Goal: Task Accomplishment & Management: Use online tool/utility

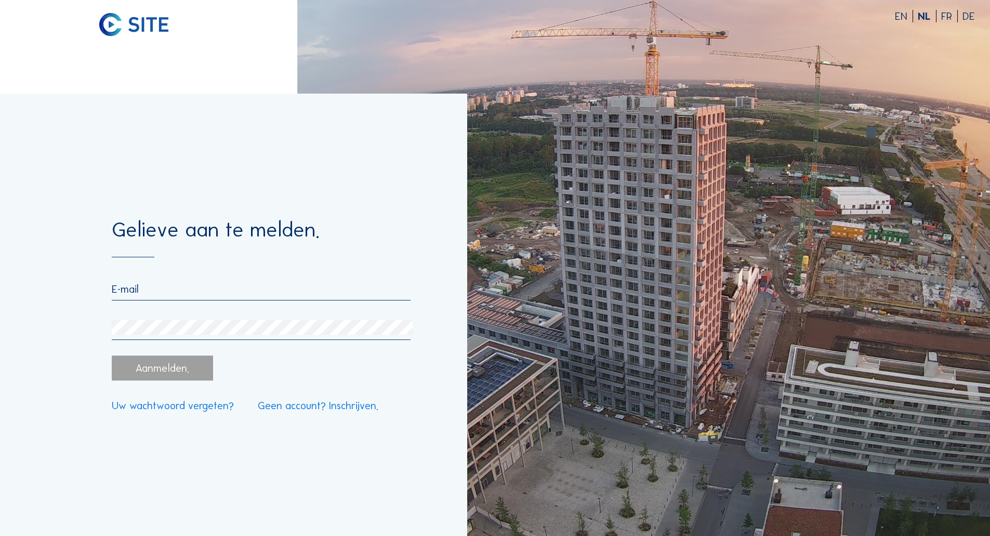
type input "[EMAIL_ADDRESS][DOMAIN_NAME]"
drag, startPoint x: 269, startPoint y: 388, endPoint x: 261, endPoint y: 377, distance: 13.8
click at [272, 387] on form "Gelieve aan te melden. royerssluis.amt@mow.vlaanderen.be Aanmelden. Uw wachtwoo…" at bounding box center [261, 314] width 298 height 191
click at [175, 363] on div "Aanmelden." at bounding box center [162, 367] width 101 height 25
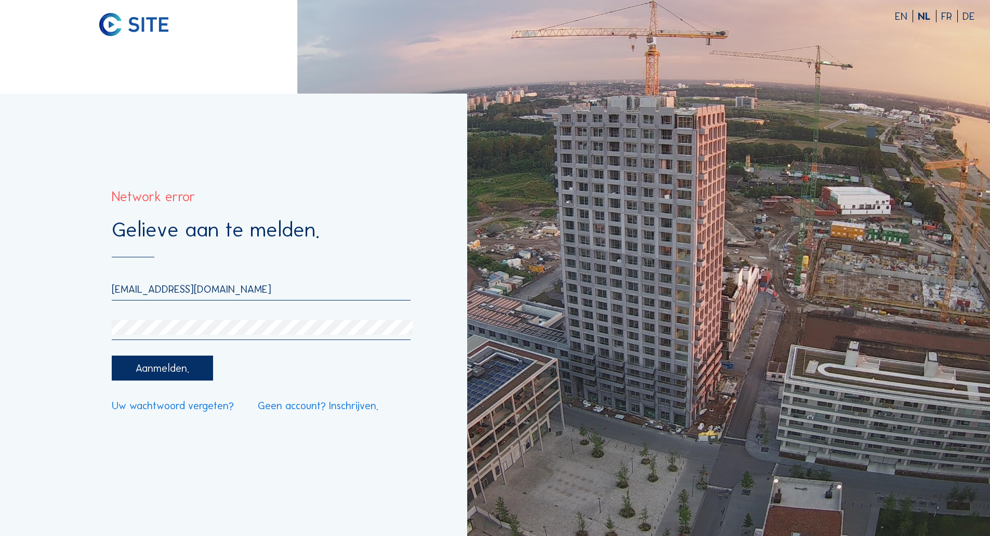
click at [148, 366] on div "Aanmelden." at bounding box center [162, 367] width 101 height 25
click at [196, 369] on div "Aanmelden." at bounding box center [162, 367] width 101 height 25
click at [195, 371] on div "Aanmelden." at bounding box center [162, 367] width 101 height 25
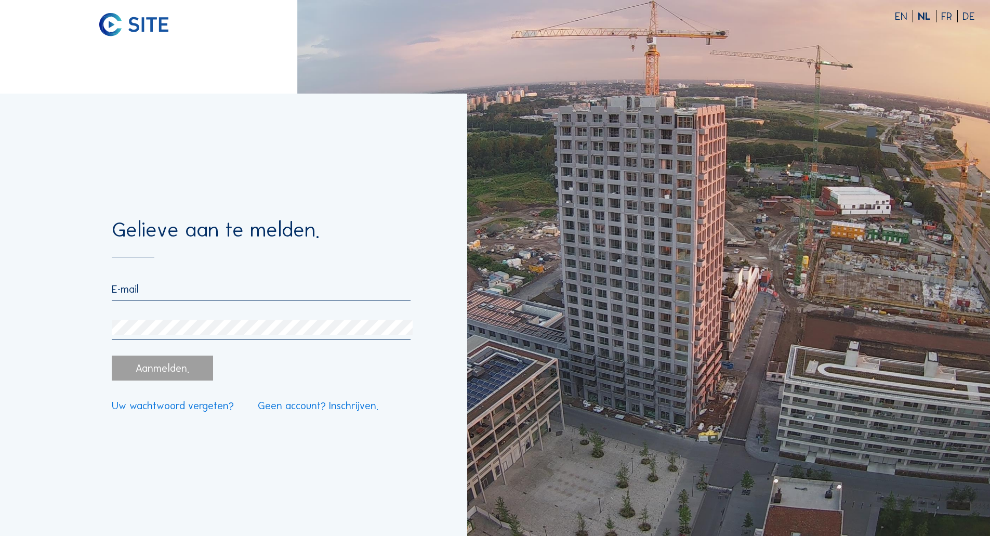
type input "[EMAIL_ADDRESS][DOMAIN_NAME]"
click at [183, 376] on div "Aanmelden." at bounding box center [162, 367] width 101 height 25
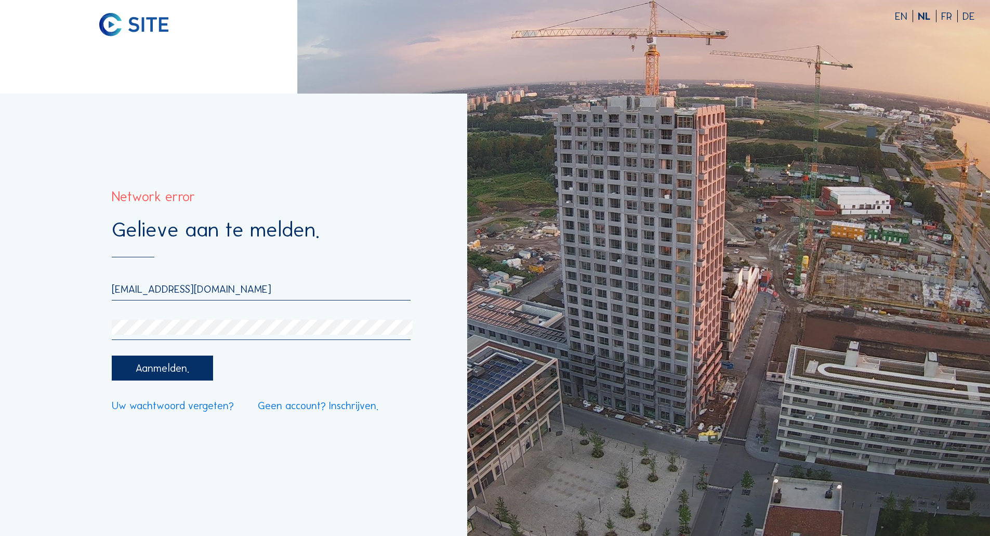
click at [148, 367] on div "Aanmelden." at bounding box center [162, 367] width 101 height 25
click at [171, 367] on div "Aanmelden." at bounding box center [162, 367] width 101 height 25
click at [168, 367] on div "Aanmelden." at bounding box center [162, 367] width 101 height 25
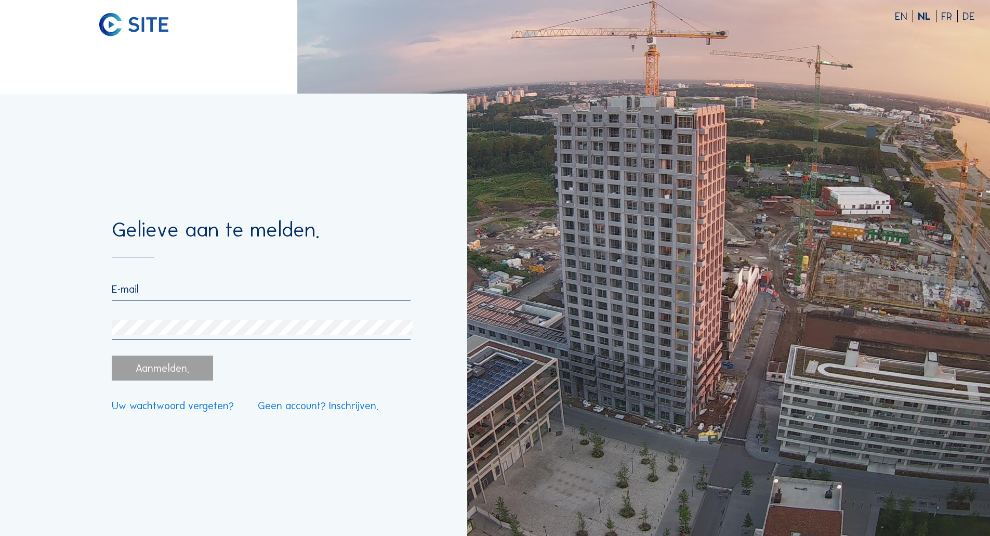
type input "[EMAIL_ADDRESS][DOMAIN_NAME]"
click at [176, 350] on form "Gelieve aan te melden. [EMAIL_ADDRESS][DOMAIN_NAME] Aanmelden. Uw wachtwoord ve…" at bounding box center [261, 314] width 298 height 191
click at [166, 363] on div "Aanmelden." at bounding box center [162, 367] width 101 height 25
type input "[EMAIL_ADDRESS][DOMAIN_NAME]"
click at [235, 271] on form "Gelieve aan te melden. [EMAIL_ADDRESS][DOMAIN_NAME] Aanmelden. Uw wachtwoord ve…" at bounding box center [261, 314] width 298 height 191
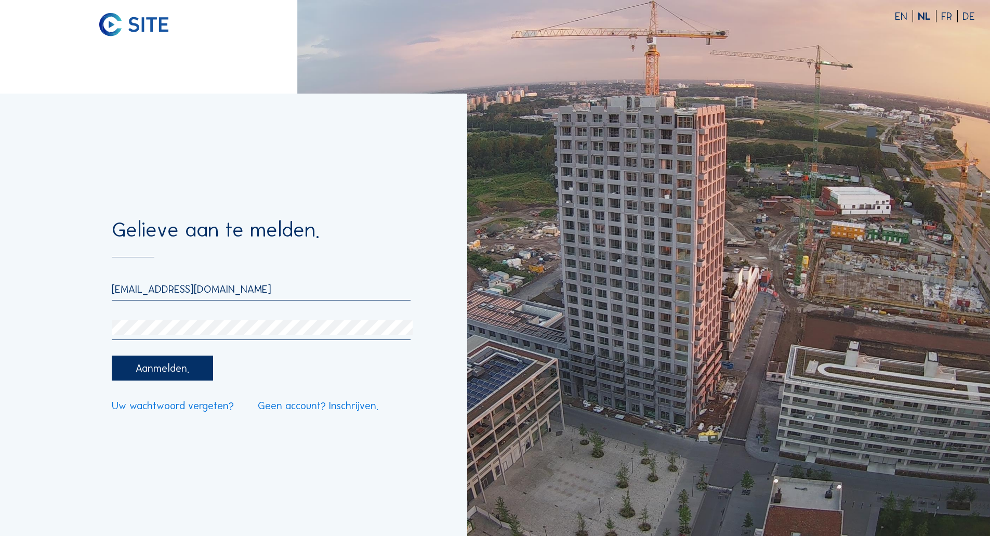
click at [205, 374] on div "Aanmelden." at bounding box center [162, 367] width 101 height 25
